Goal: Task Accomplishment & Management: Complete application form

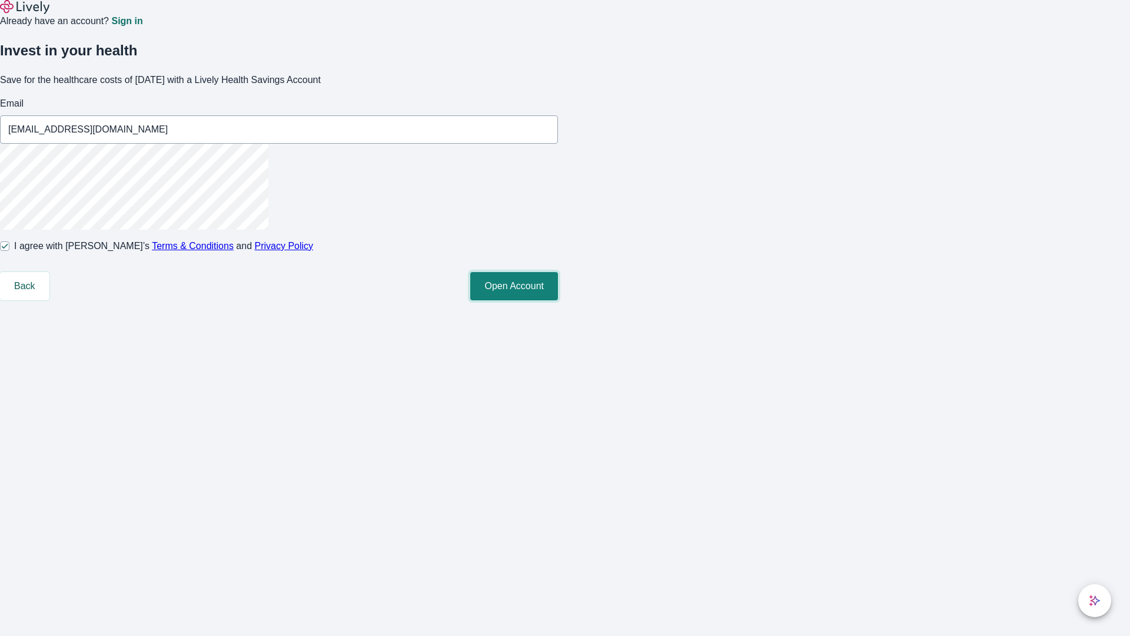
click at [558, 300] on button "Open Account" at bounding box center [514, 286] width 88 height 28
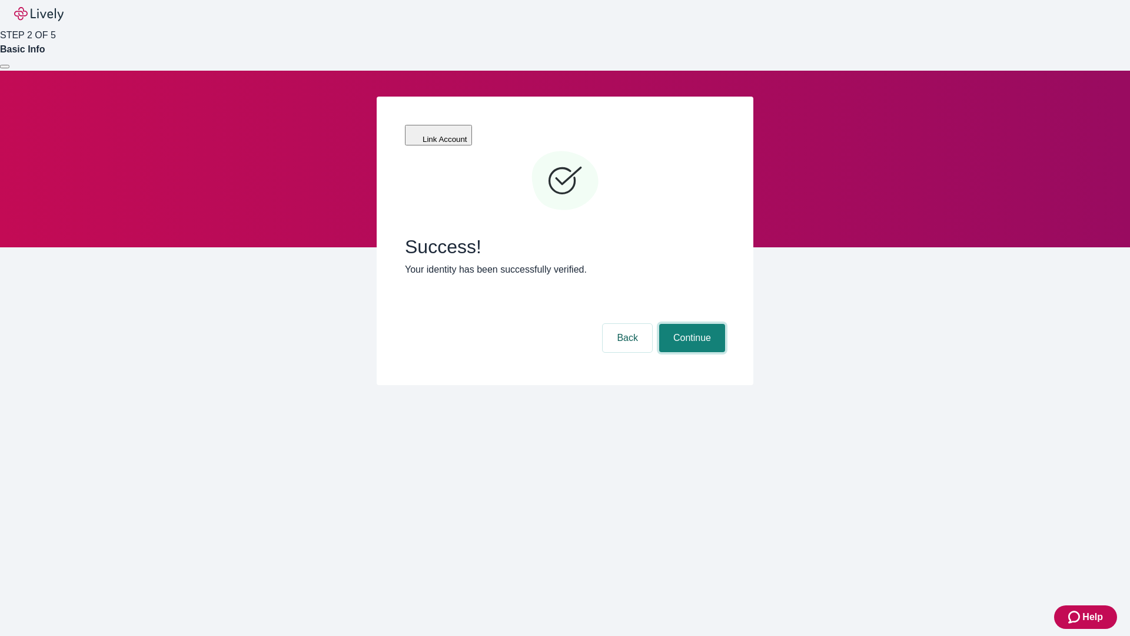
click at [690, 324] on button "Continue" at bounding box center [692, 338] width 66 height 28
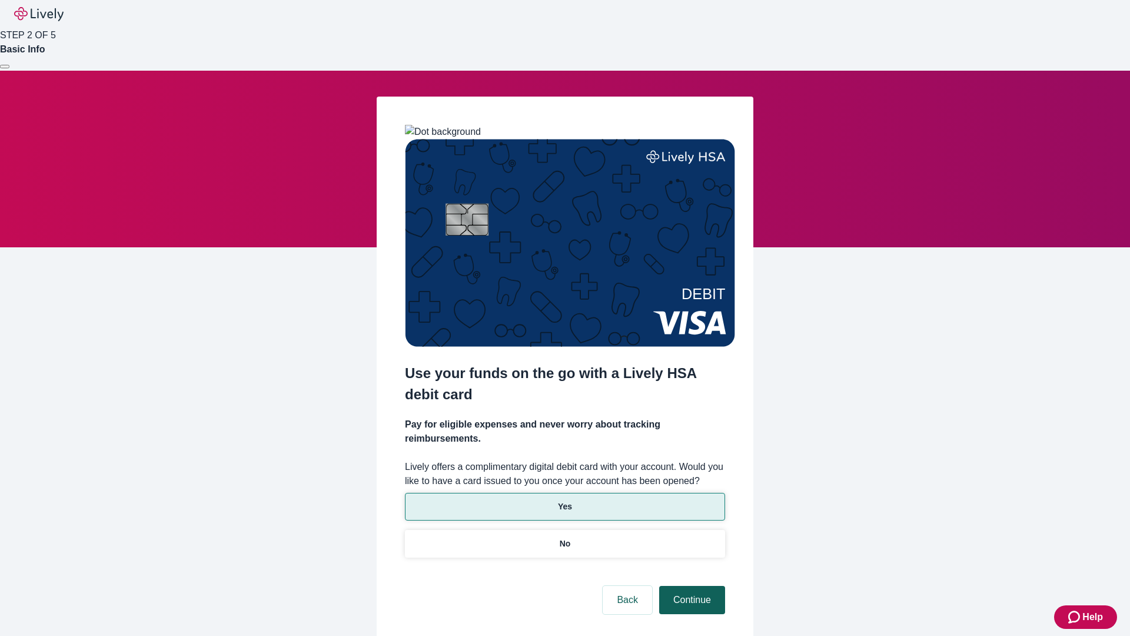
click at [564, 500] on p "Yes" at bounding box center [565, 506] width 14 height 12
click at [690, 586] on button "Continue" at bounding box center [692, 600] width 66 height 28
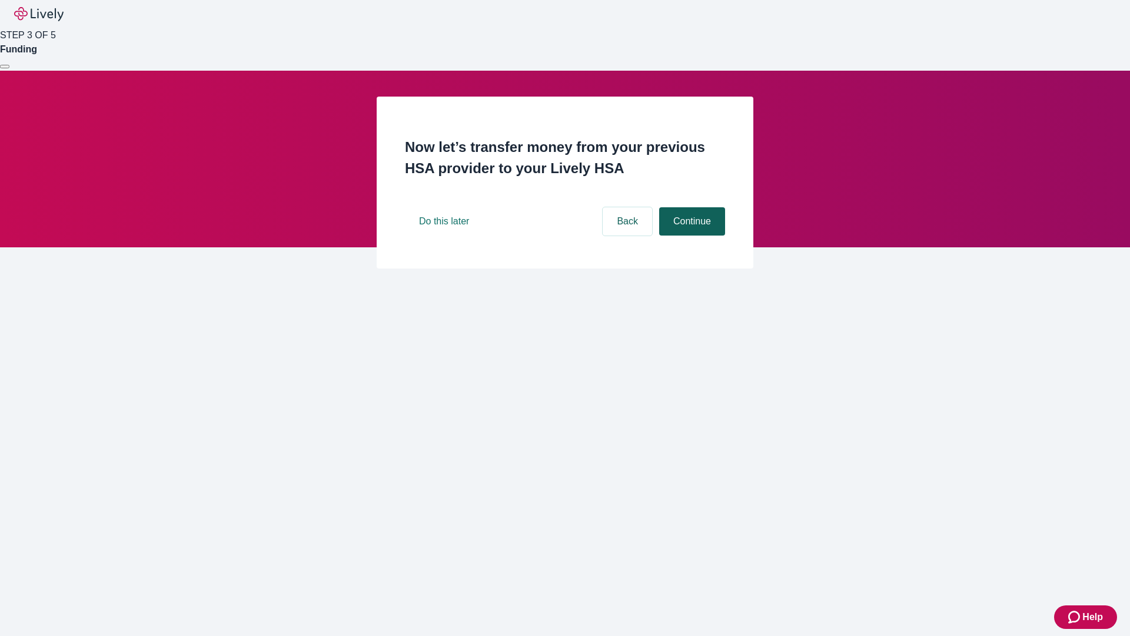
click at [690, 235] on button "Continue" at bounding box center [692, 221] width 66 height 28
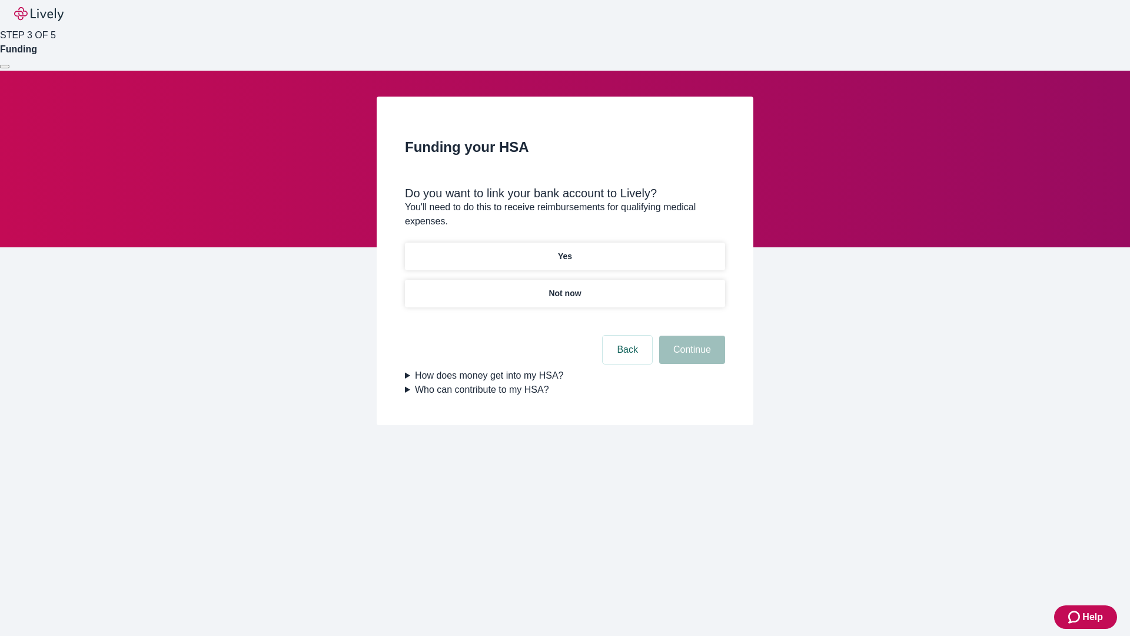
click at [564, 250] on p "Yes" at bounding box center [565, 256] width 14 height 12
click at [690, 335] on button "Continue" at bounding box center [692, 349] width 66 height 28
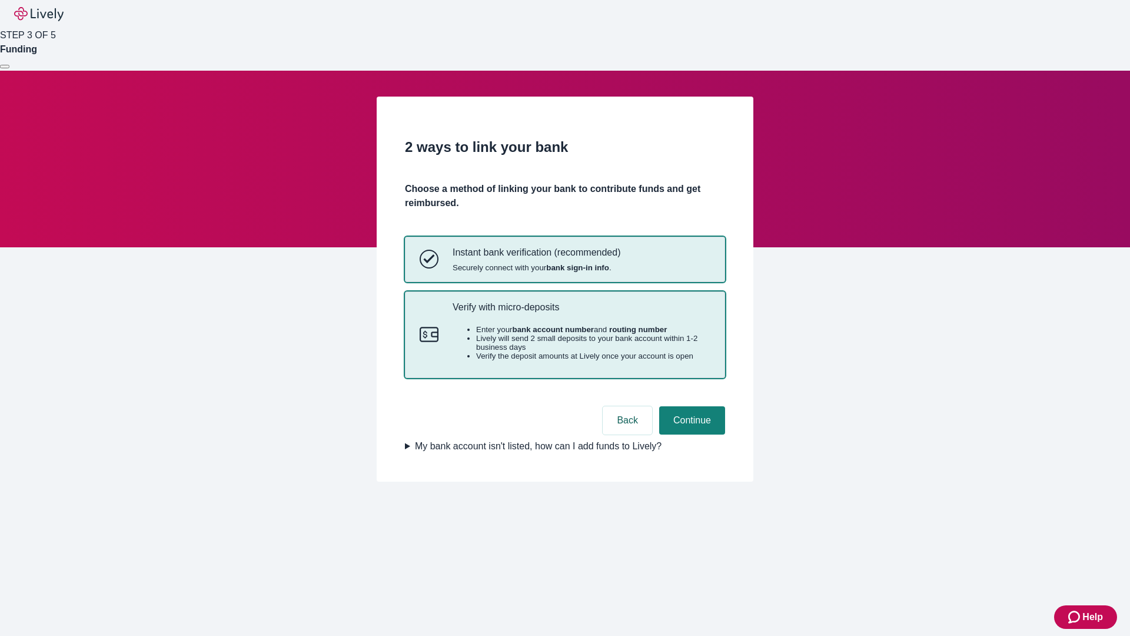
click at [581, 312] on p "Verify with micro-deposits" at bounding box center [582, 306] width 258 height 11
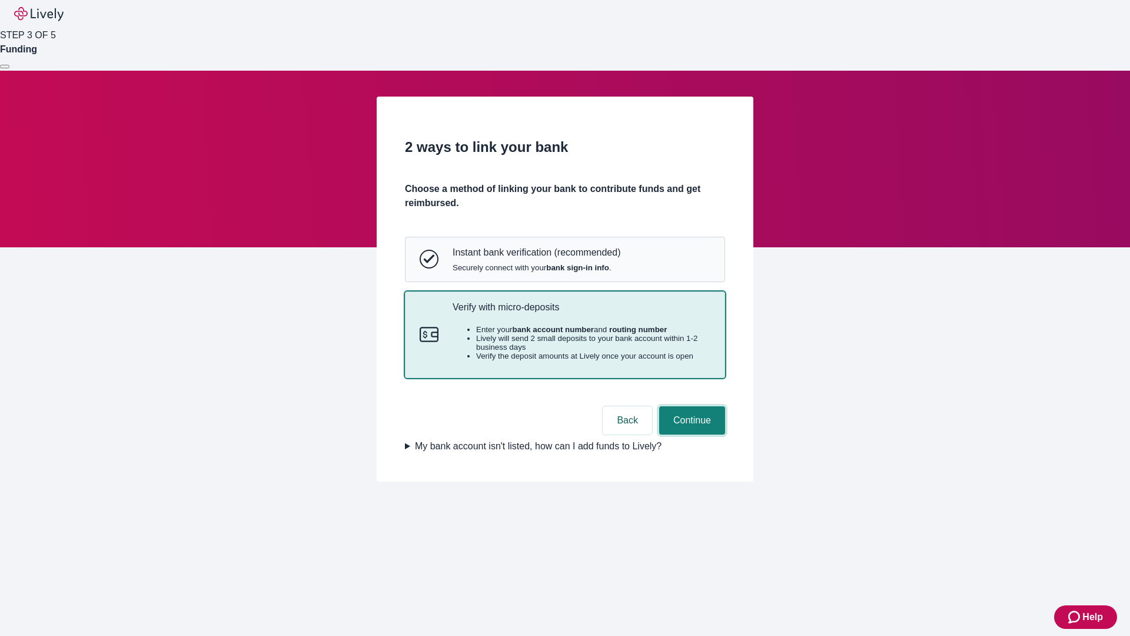
click at [690, 434] on button "Continue" at bounding box center [692, 420] width 66 height 28
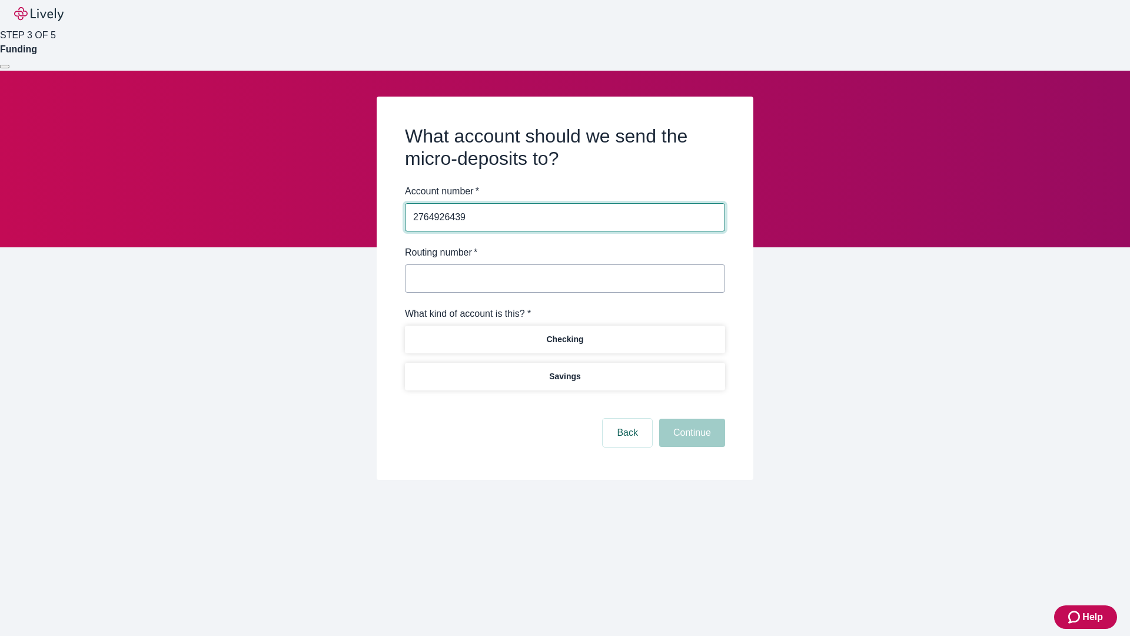
type input "2764926439"
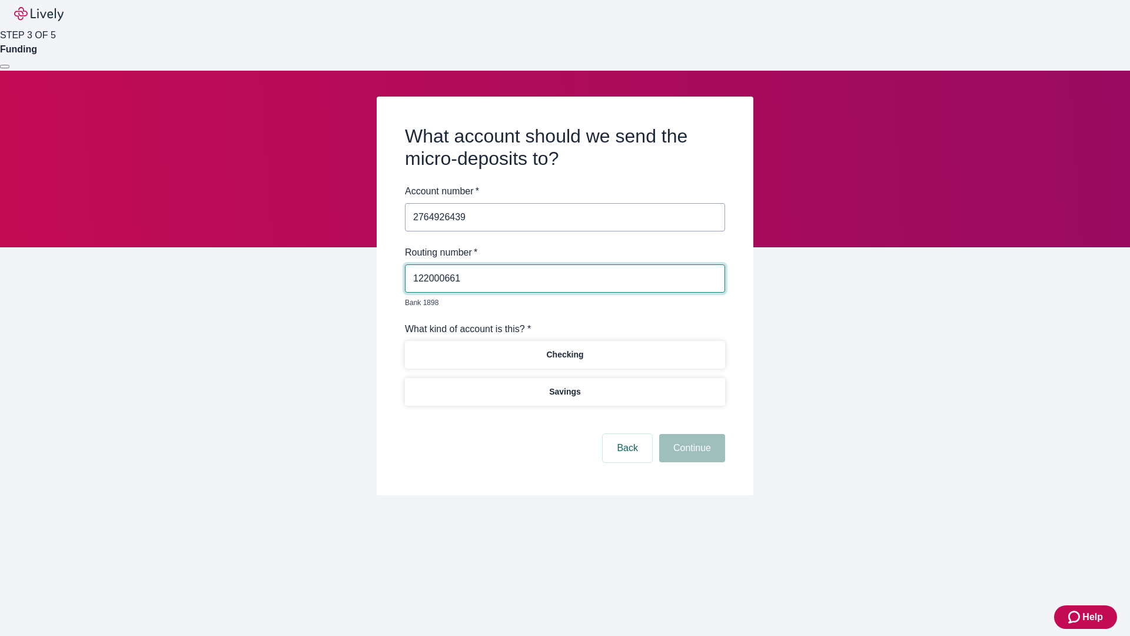
type input "122000661"
click at [564, 348] on p "Checking" at bounding box center [564, 354] width 37 height 12
click at [690, 434] on button "Continue" at bounding box center [692, 448] width 66 height 28
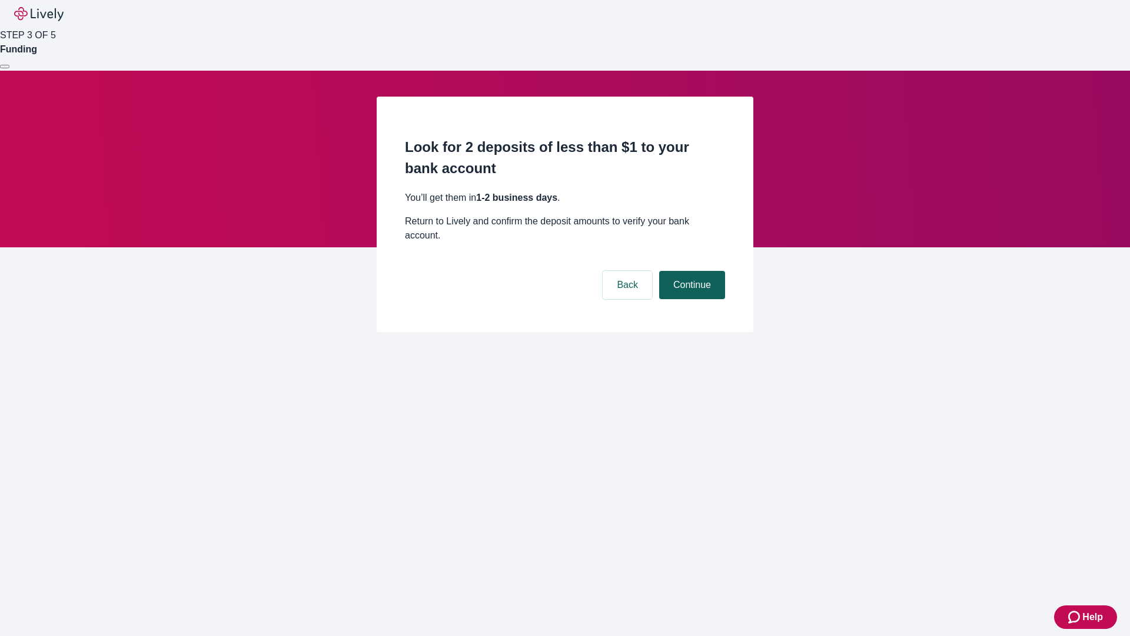
click at [690, 271] on button "Continue" at bounding box center [692, 285] width 66 height 28
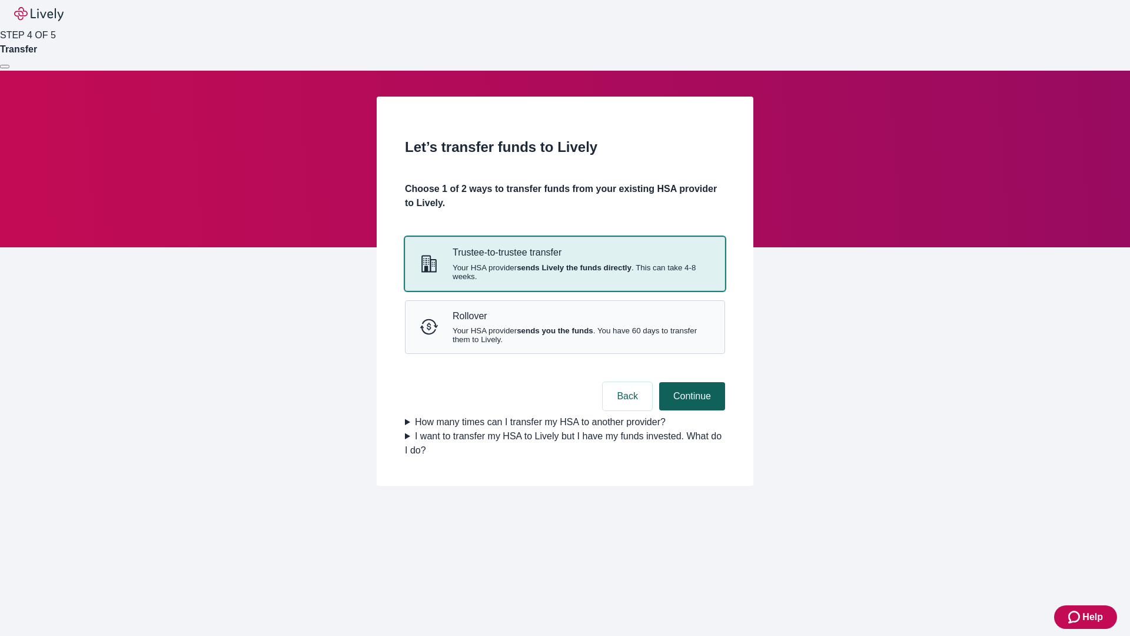
click at [564, 335] on strong "sends you the funds" at bounding box center [555, 330] width 77 height 9
click at [690, 410] on button "Continue" at bounding box center [692, 396] width 66 height 28
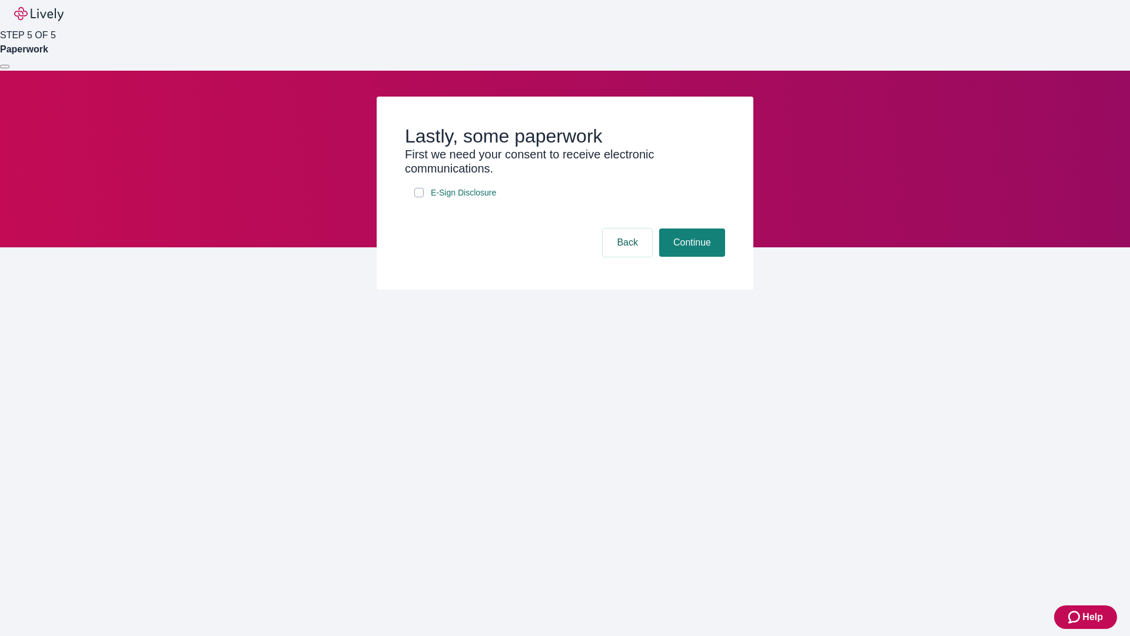
click at [419, 197] on input "E-Sign Disclosure" at bounding box center [418, 192] width 9 height 9
checkbox input "true"
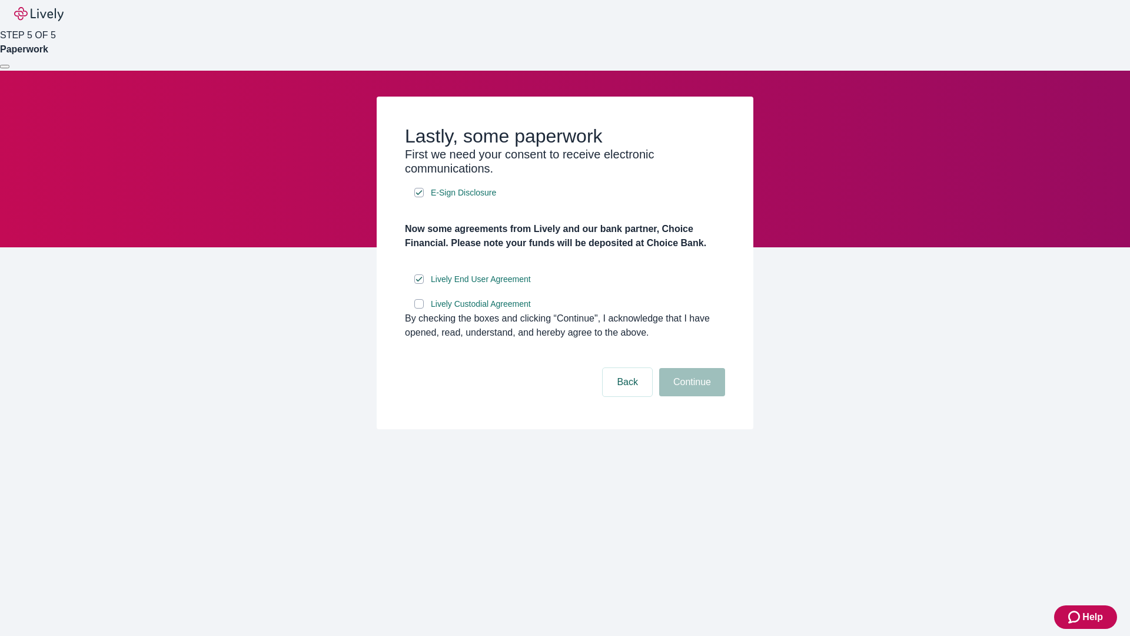
click at [419, 308] on input "Lively Custodial Agreement" at bounding box center [418, 303] width 9 height 9
checkbox input "true"
click at [690, 396] on button "Continue" at bounding box center [692, 382] width 66 height 28
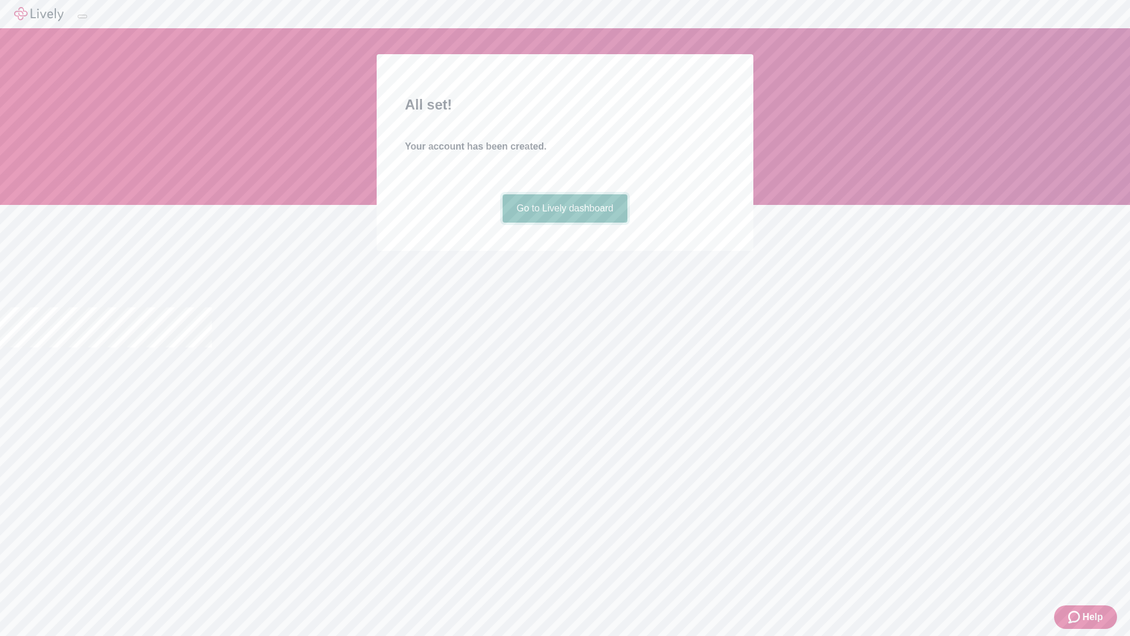
click at [564, 222] on link "Go to Lively dashboard" at bounding box center [565, 208] width 125 height 28
